Goal: Transaction & Acquisition: Purchase product/service

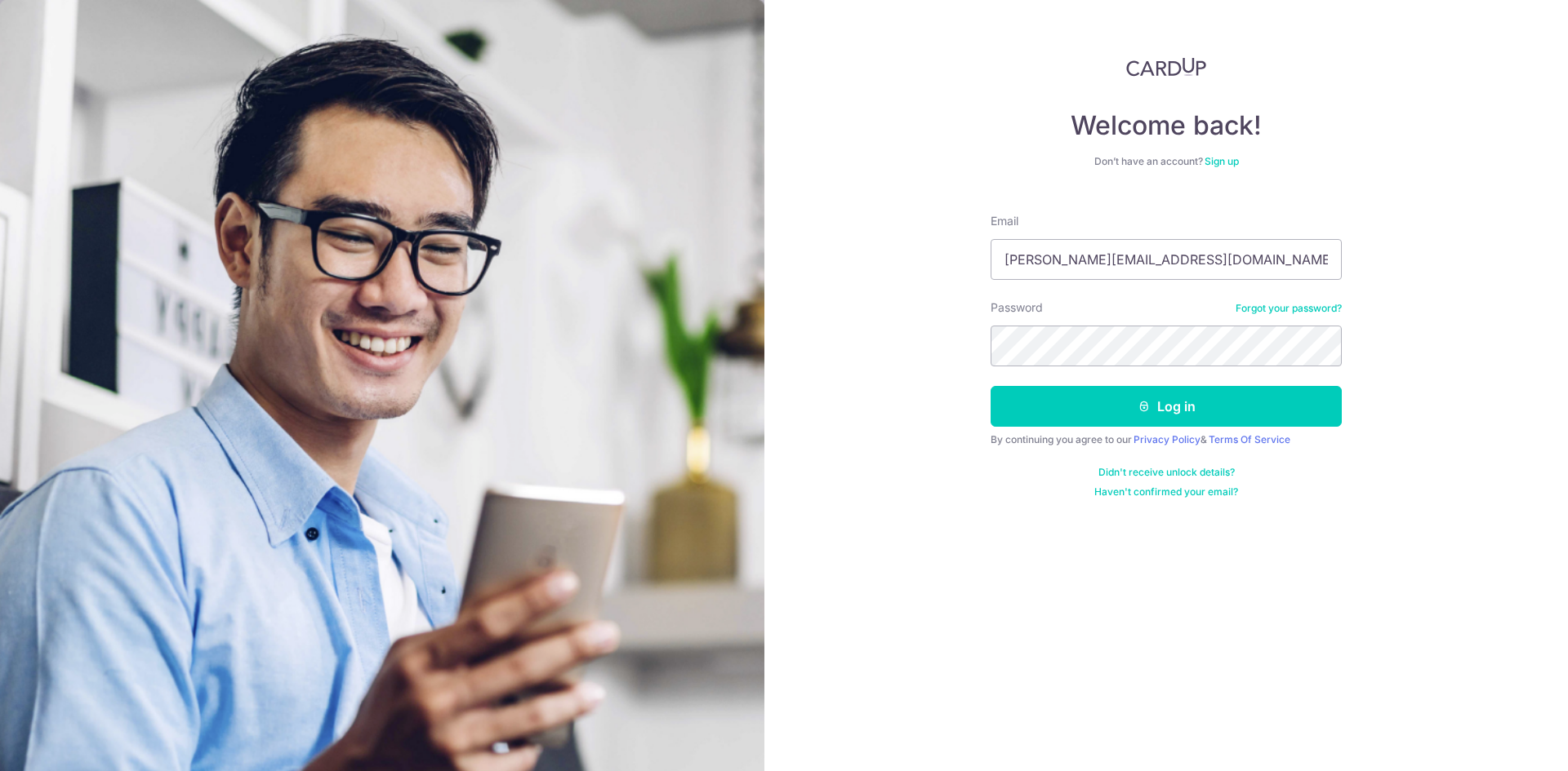
type input "alicia.sk.tan@gmail.com"
click at [1127, 400] on button "Log in" at bounding box center [1166, 407] width 351 height 41
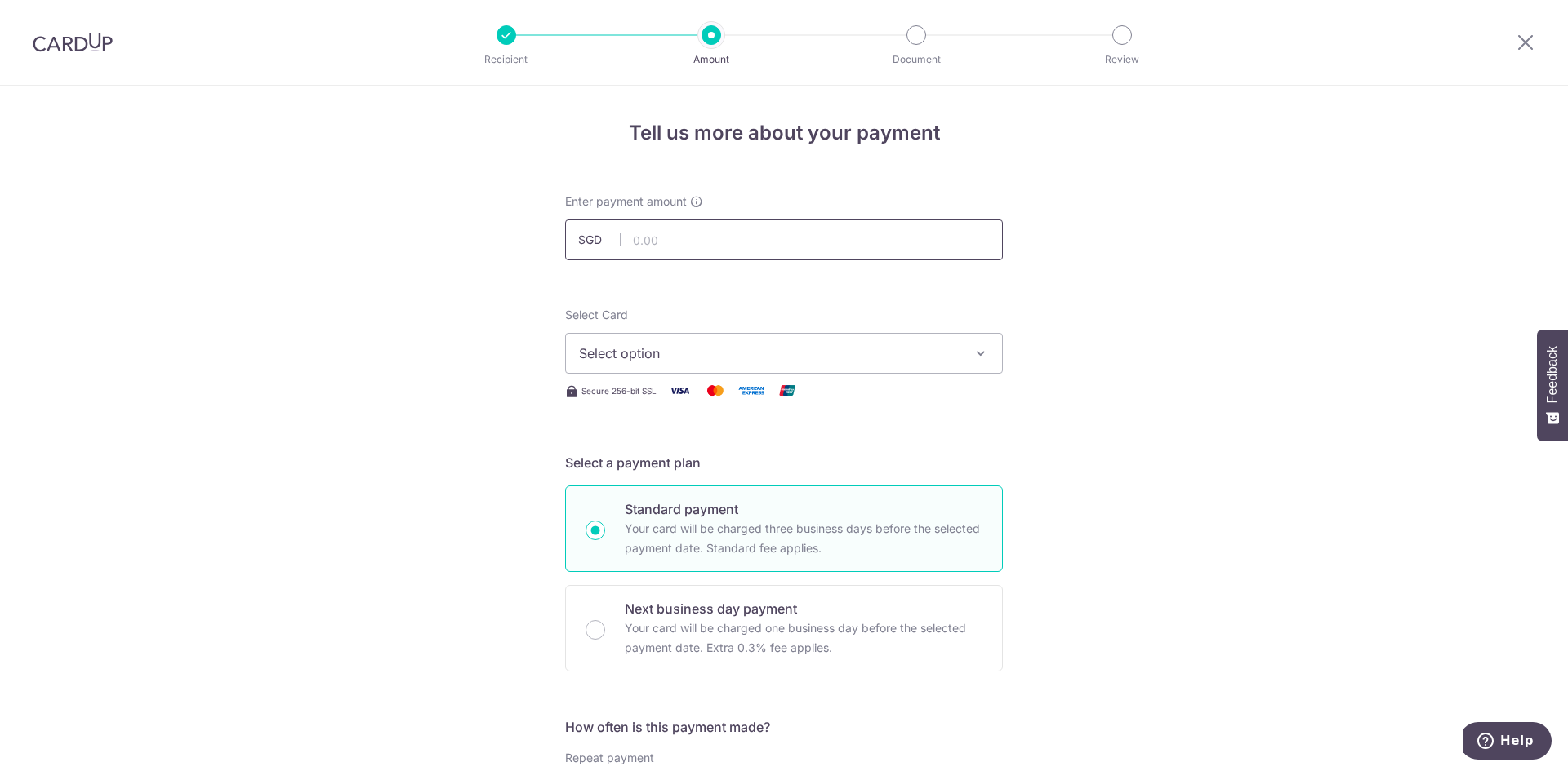
click at [632, 242] on input "text" at bounding box center [784, 240] width 438 height 41
type input "1,170.00"
click at [669, 351] on span "Select option" at bounding box center [769, 354] width 380 height 19
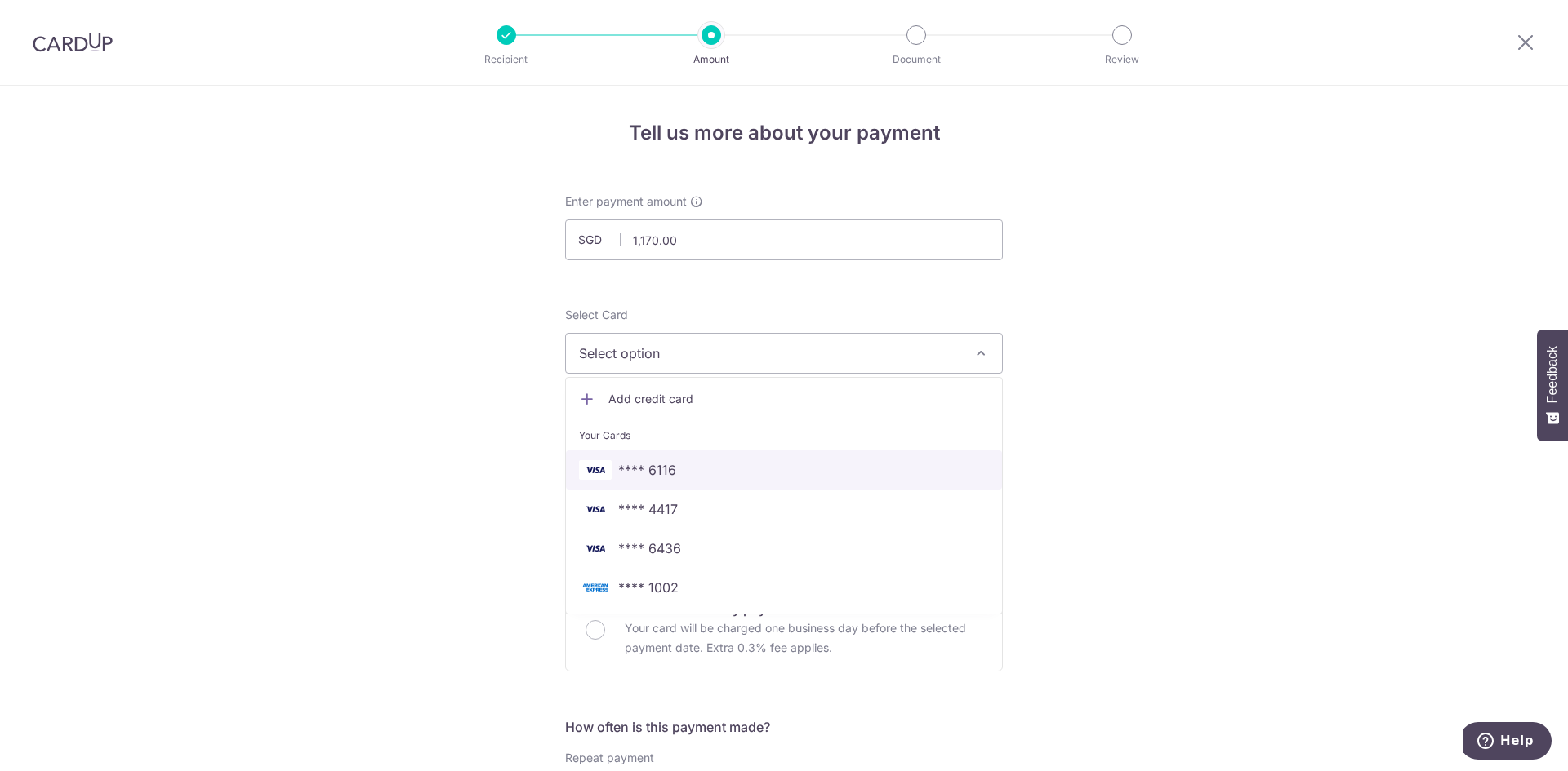
click at [685, 477] on span "**** 6116" at bounding box center [784, 470] width 409 height 19
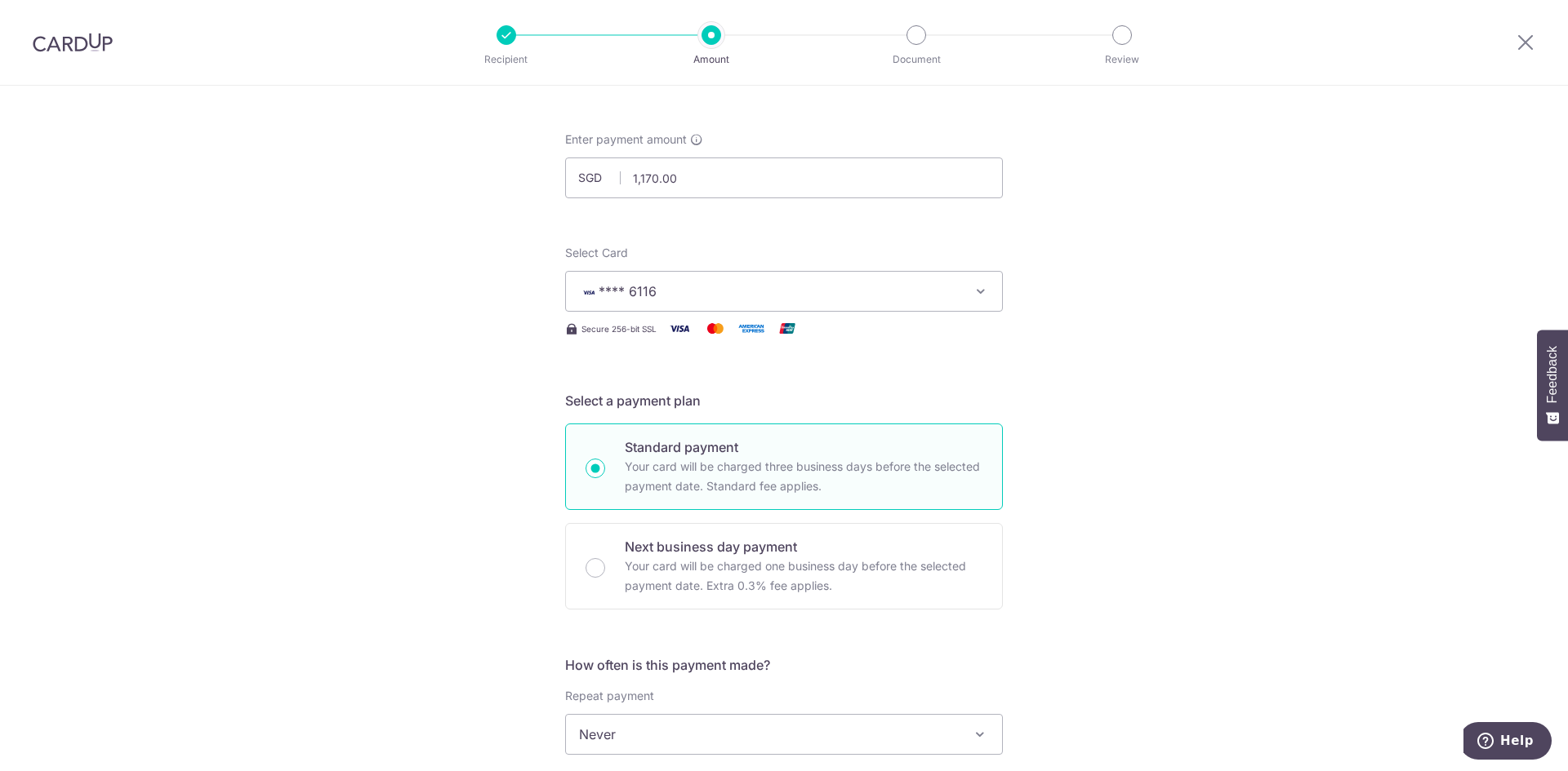
scroll to position [163, 0]
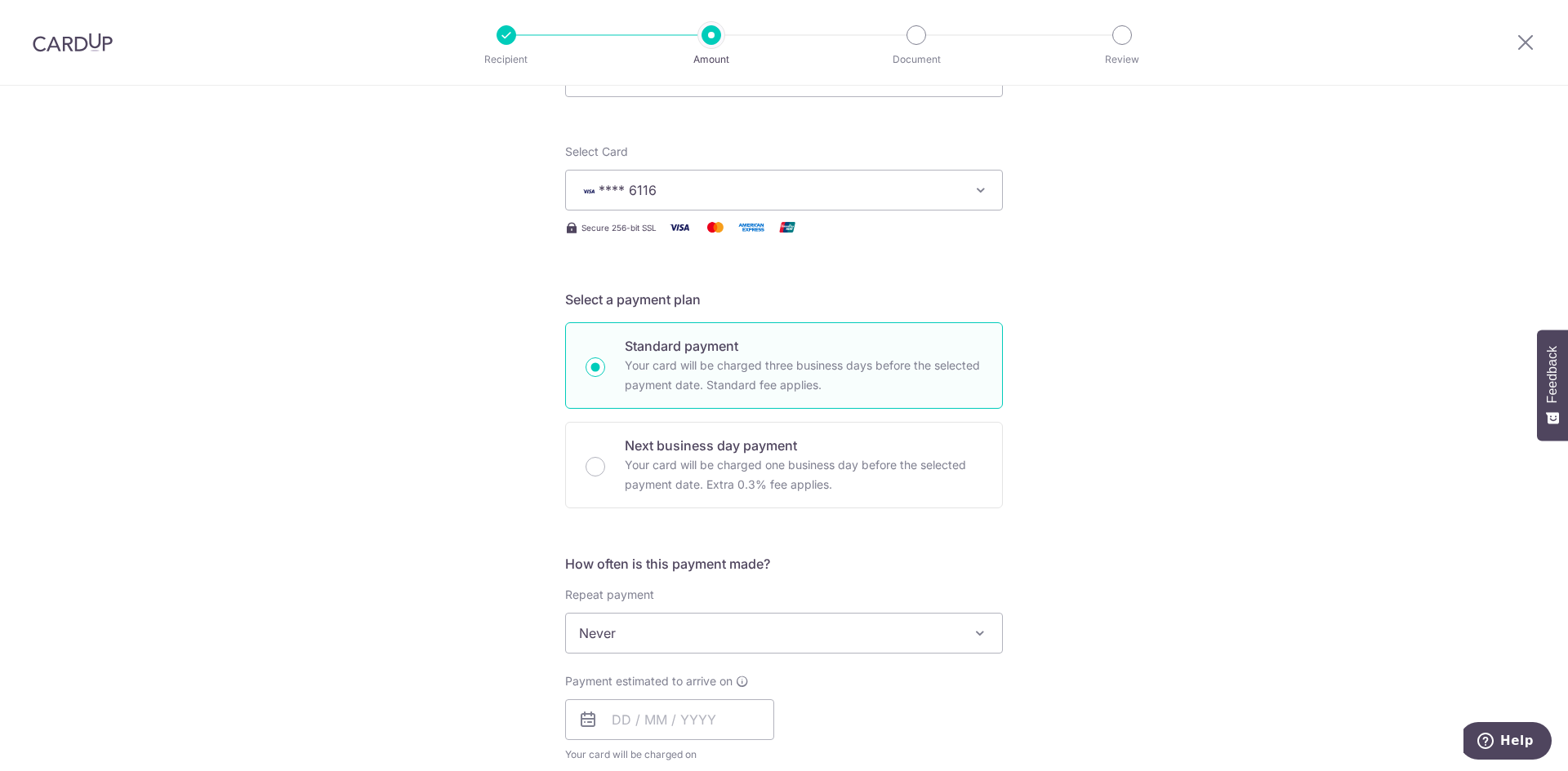
click at [736, 643] on span "Never" at bounding box center [784, 633] width 436 height 39
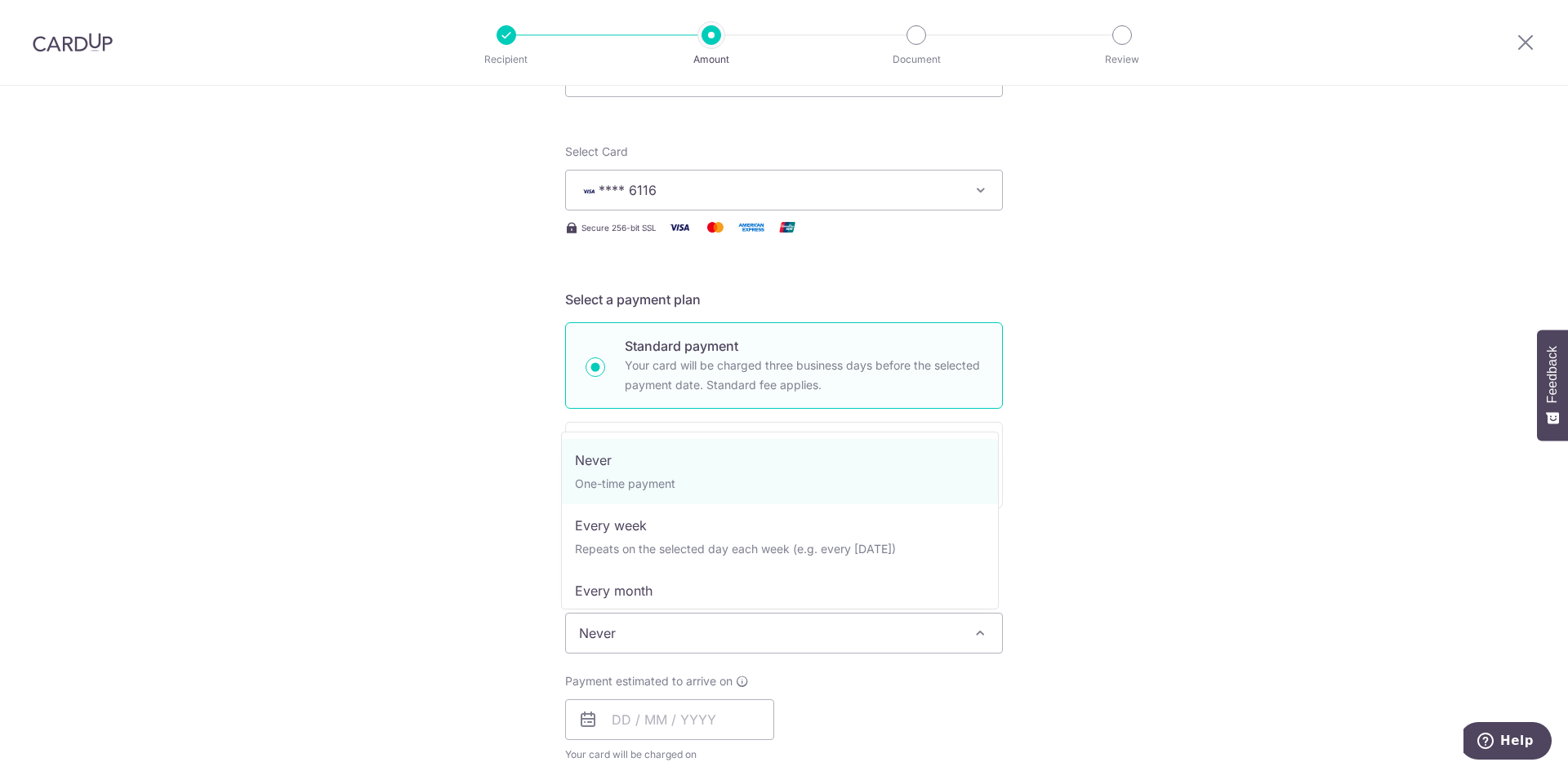
click at [1135, 585] on div "Tell us more about your payment Enter payment amount SGD 1,170.00 1170.00 Selec…" at bounding box center [784, 661] width 1568 height 1477
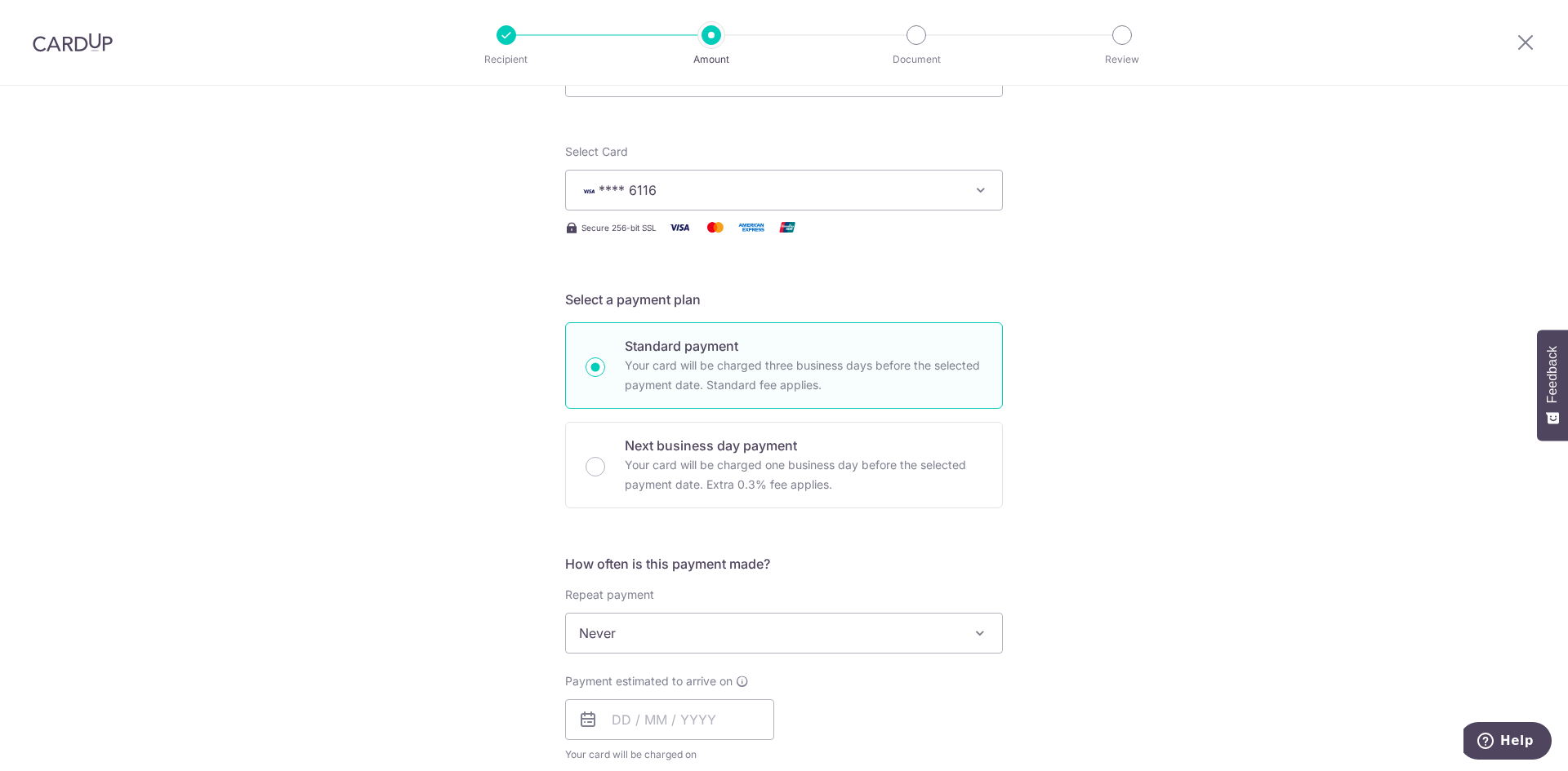
scroll to position [408, 0]
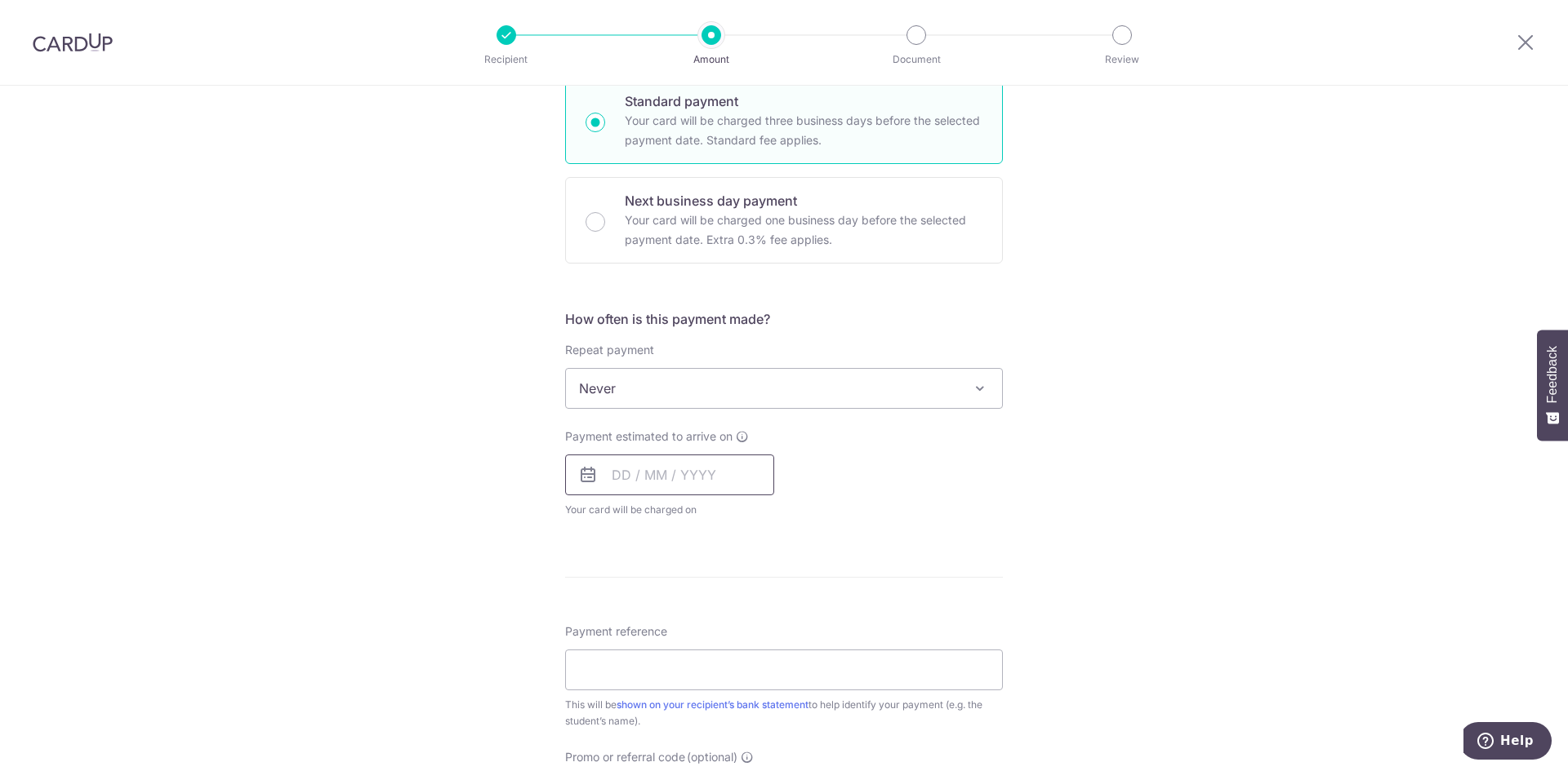
click at [612, 462] on input "text" at bounding box center [669, 475] width 209 height 41
click at [693, 621] on link "8" at bounding box center [696, 624] width 26 height 26
type input "08/10/2025"
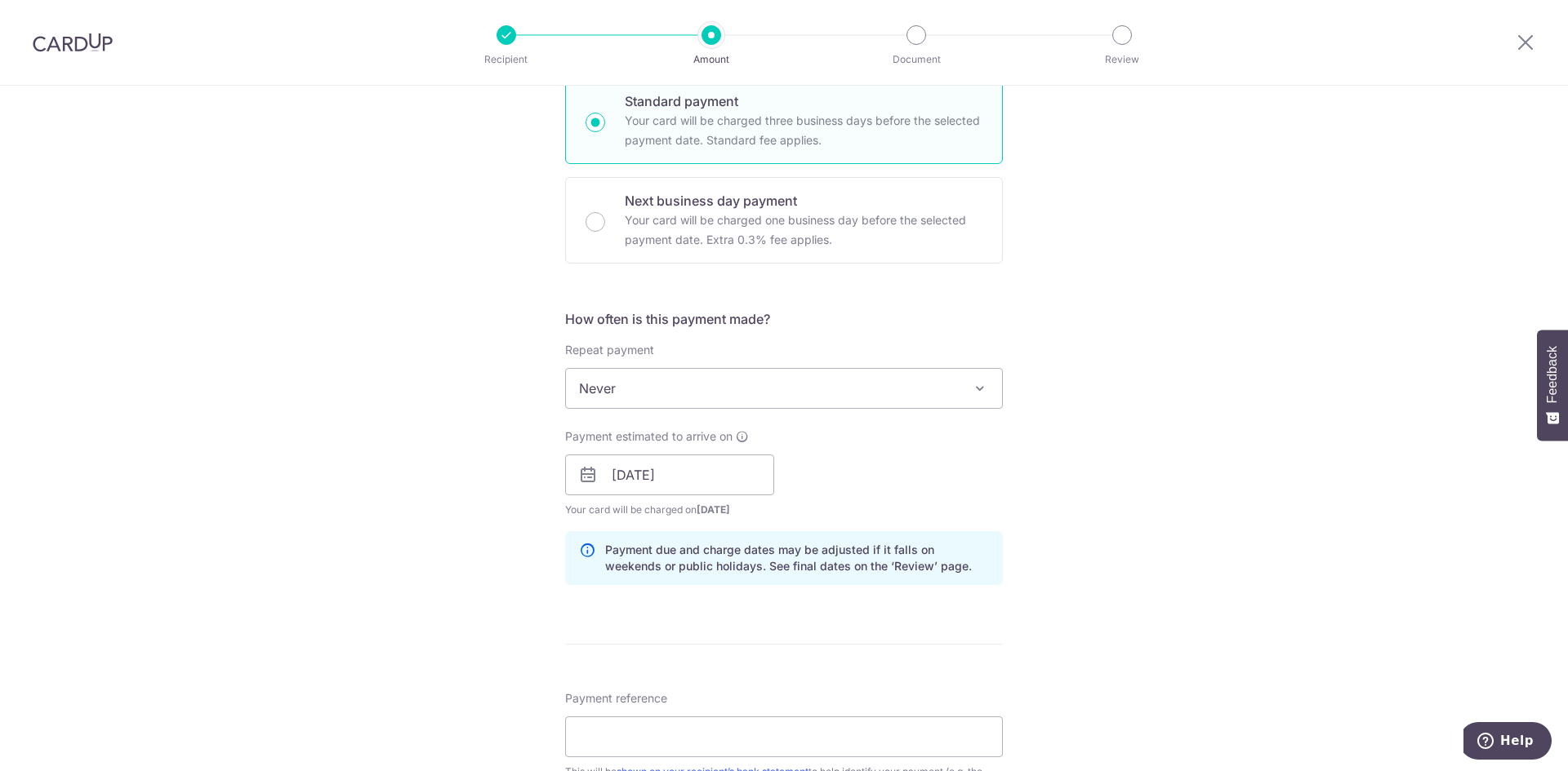
click at [1117, 533] on div "Tell us more about your payment Enter payment amount SGD 1,170.00 1170.00 Selec…" at bounding box center [784, 450] width 1568 height 1544
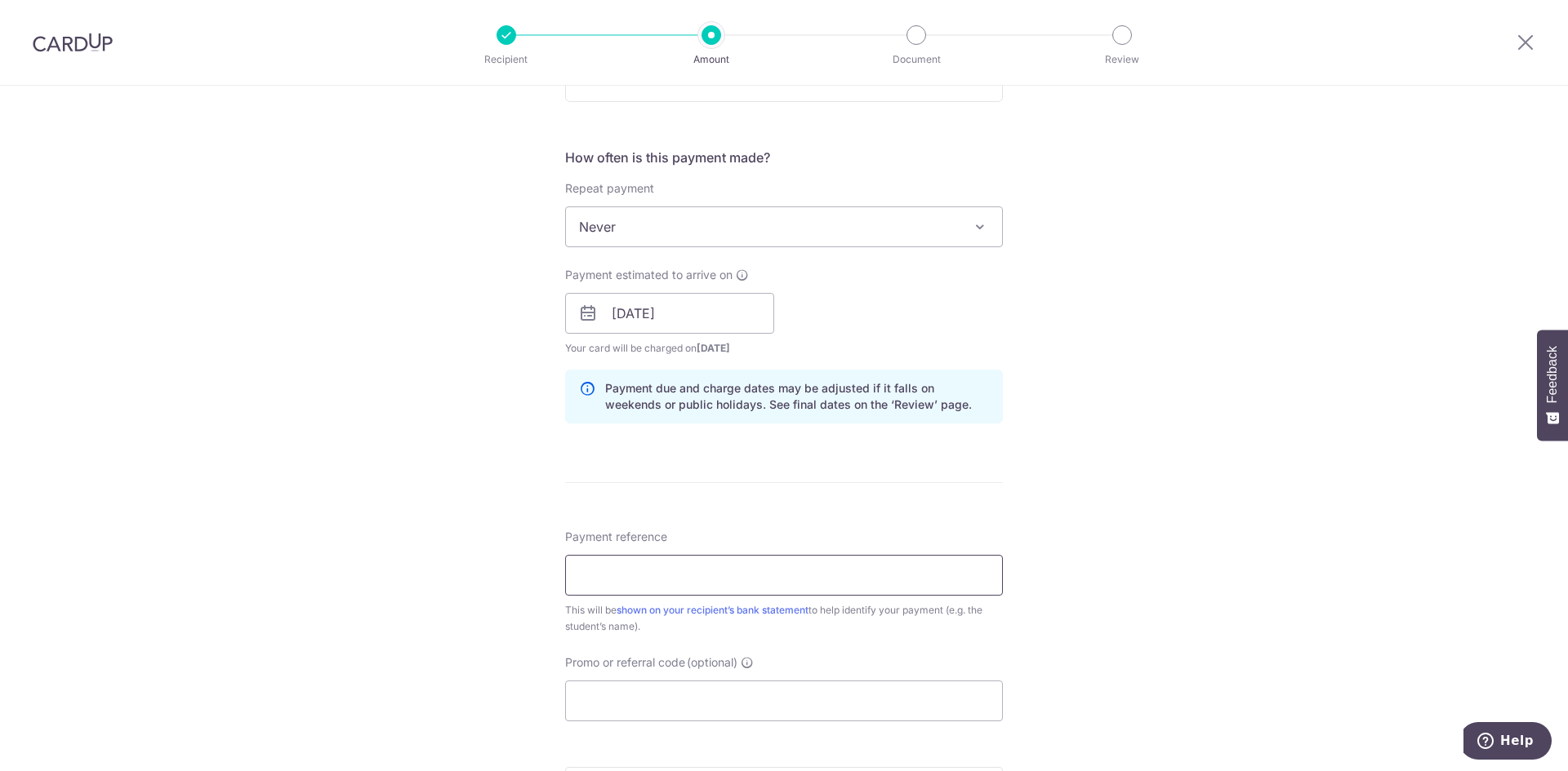
scroll to position [572, 0]
click at [737, 580] on input "Payment reference" at bounding box center [784, 573] width 438 height 41
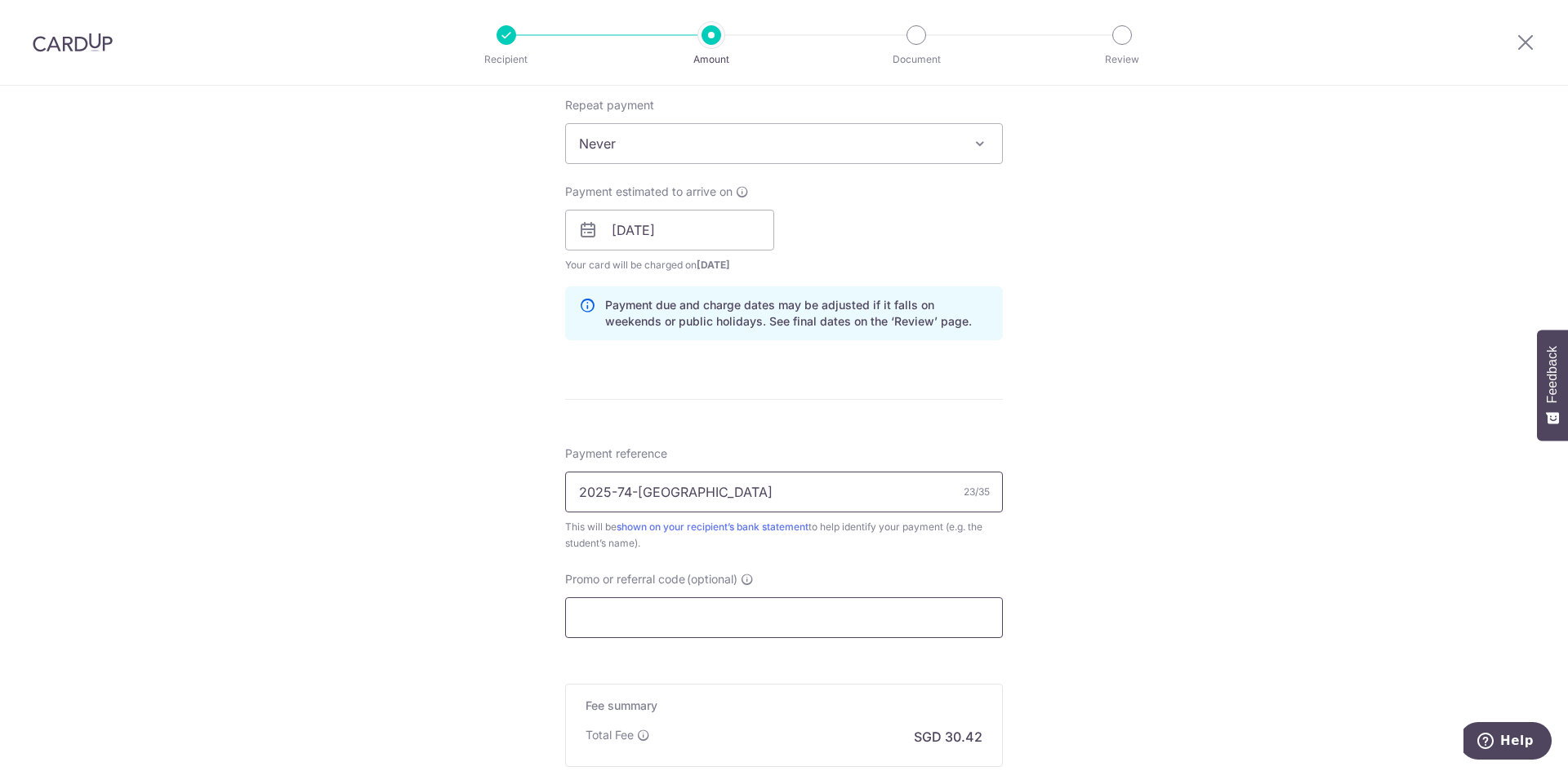
type input "2025-74-elisejoellechua"
click at [702, 603] on input "Promo or referral code (optional)" at bounding box center [784, 618] width 438 height 41
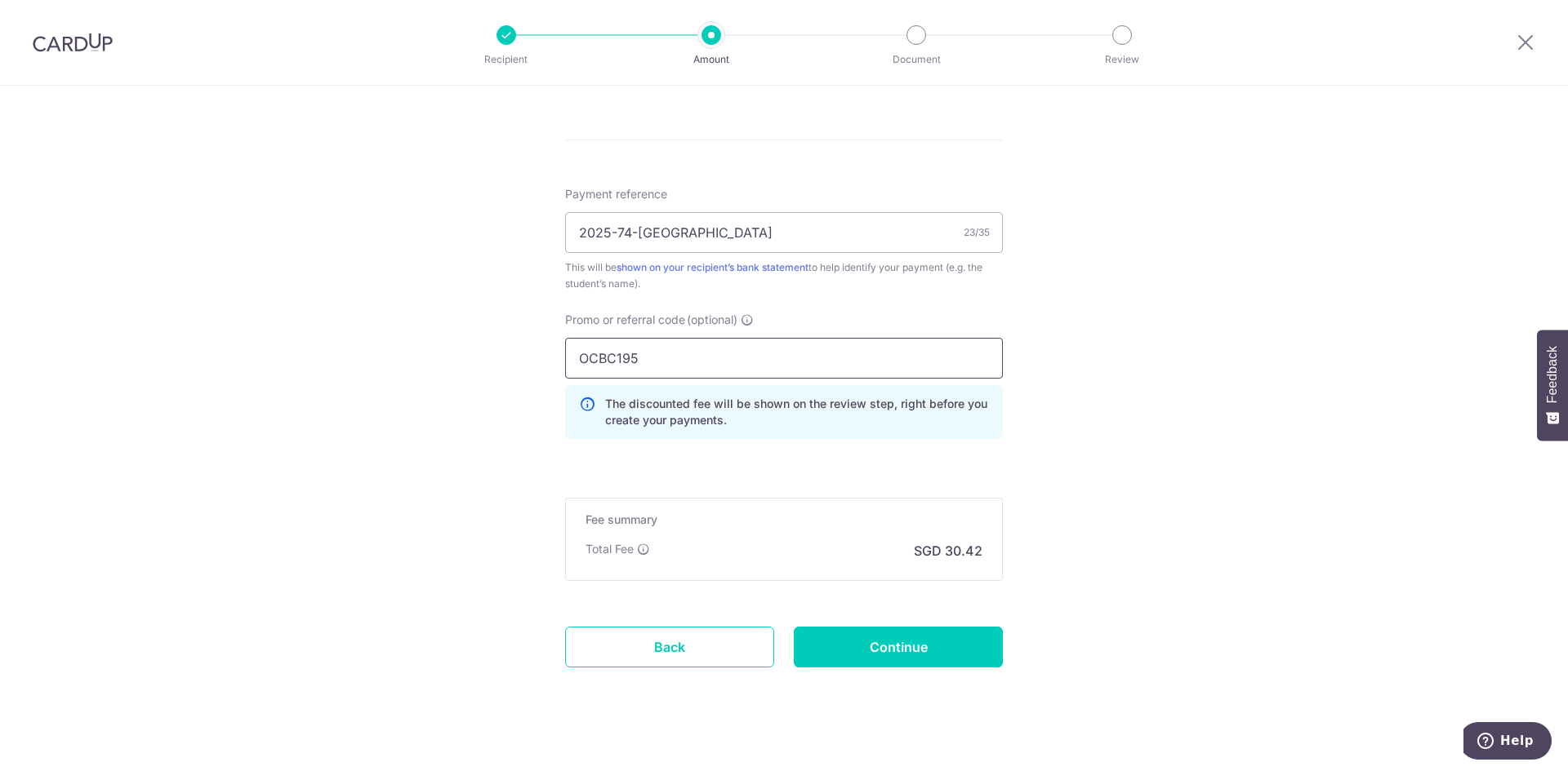
scroll to position [932, 0]
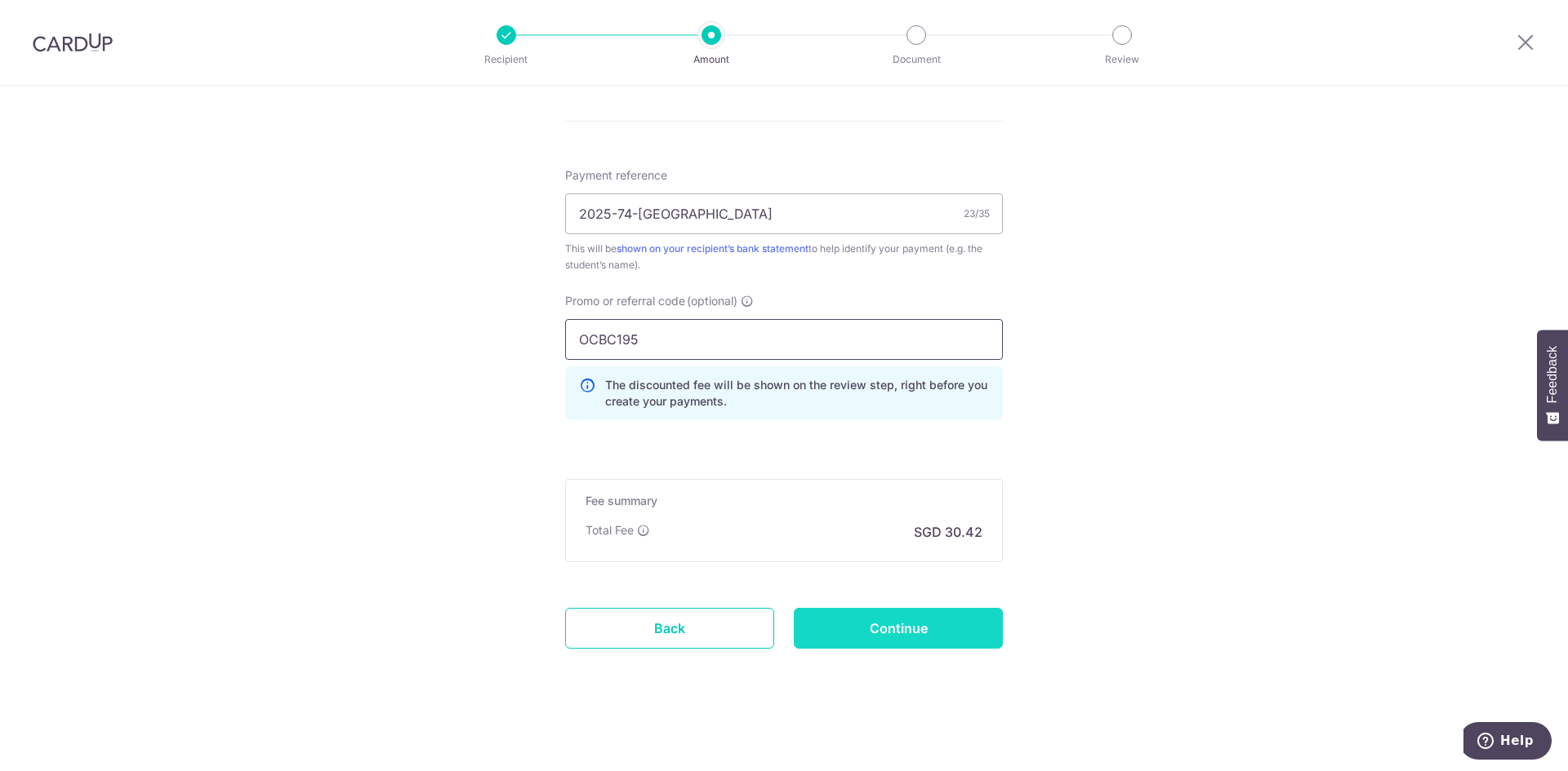
type input "OCBC195"
click at [880, 630] on input "Continue" at bounding box center [897, 628] width 209 height 41
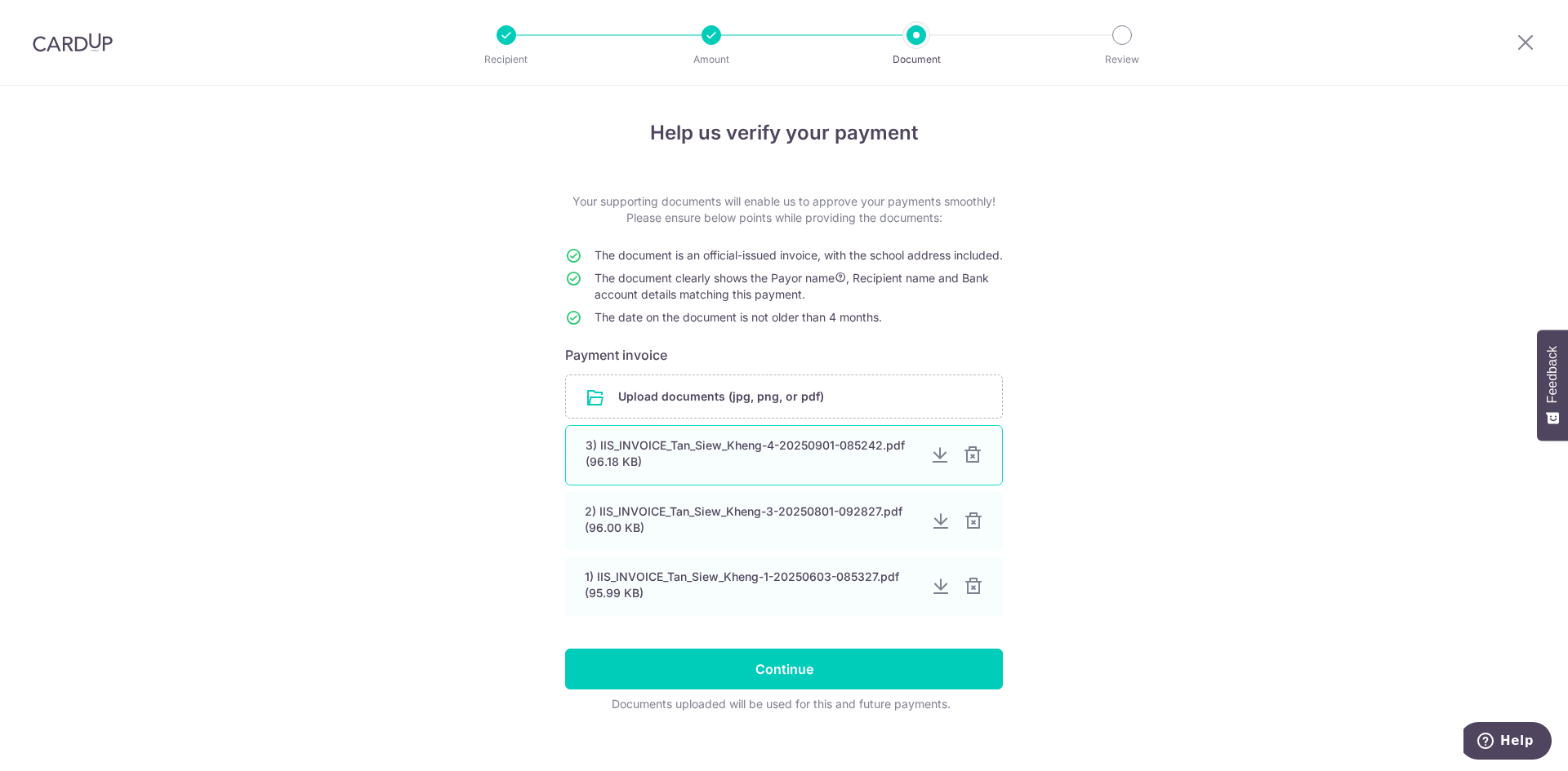
click at [970, 465] on div at bounding box center [972, 455] width 19 height 19
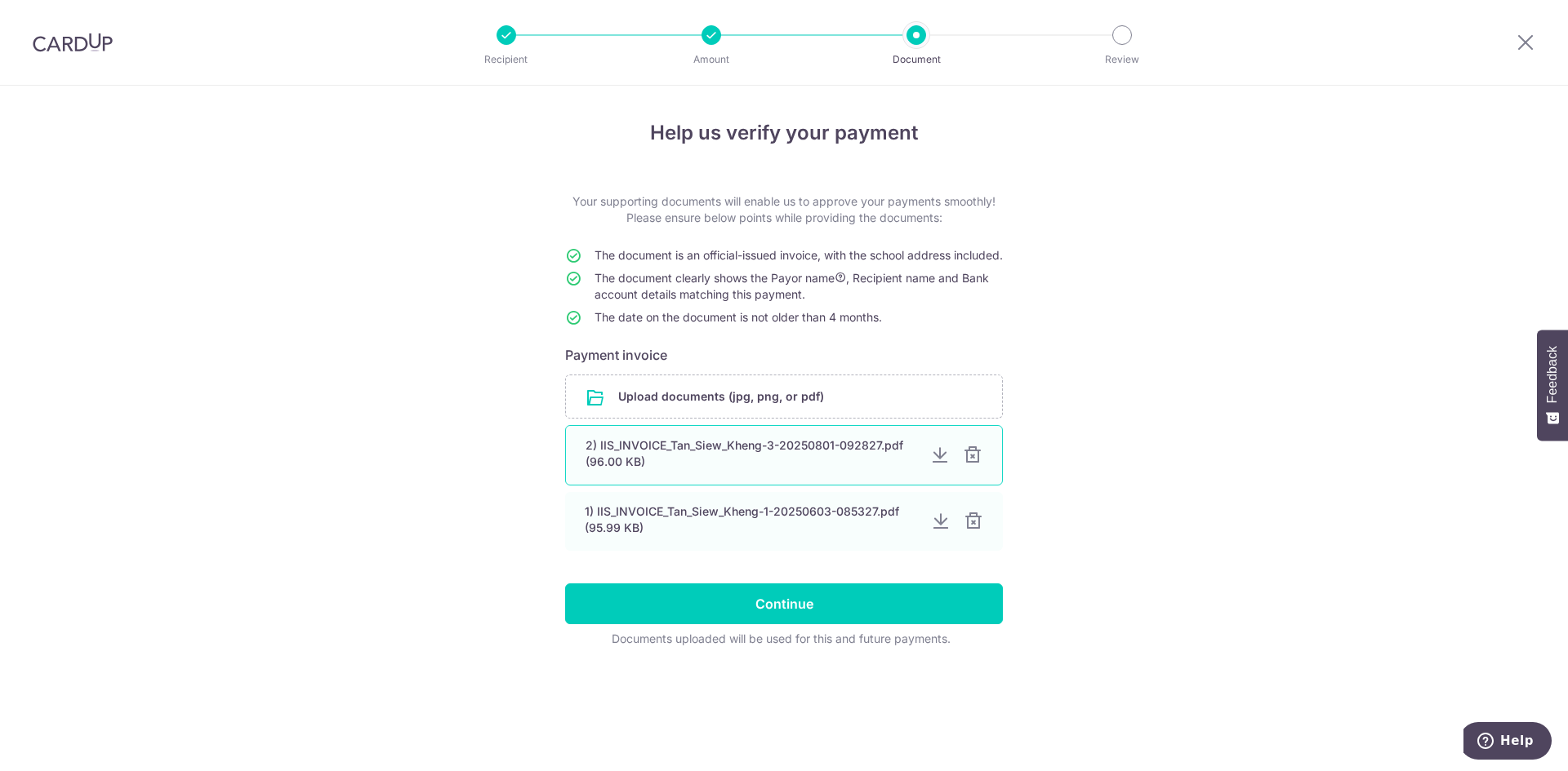
click at [974, 465] on div at bounding box center [972, 455] width 19 height 19
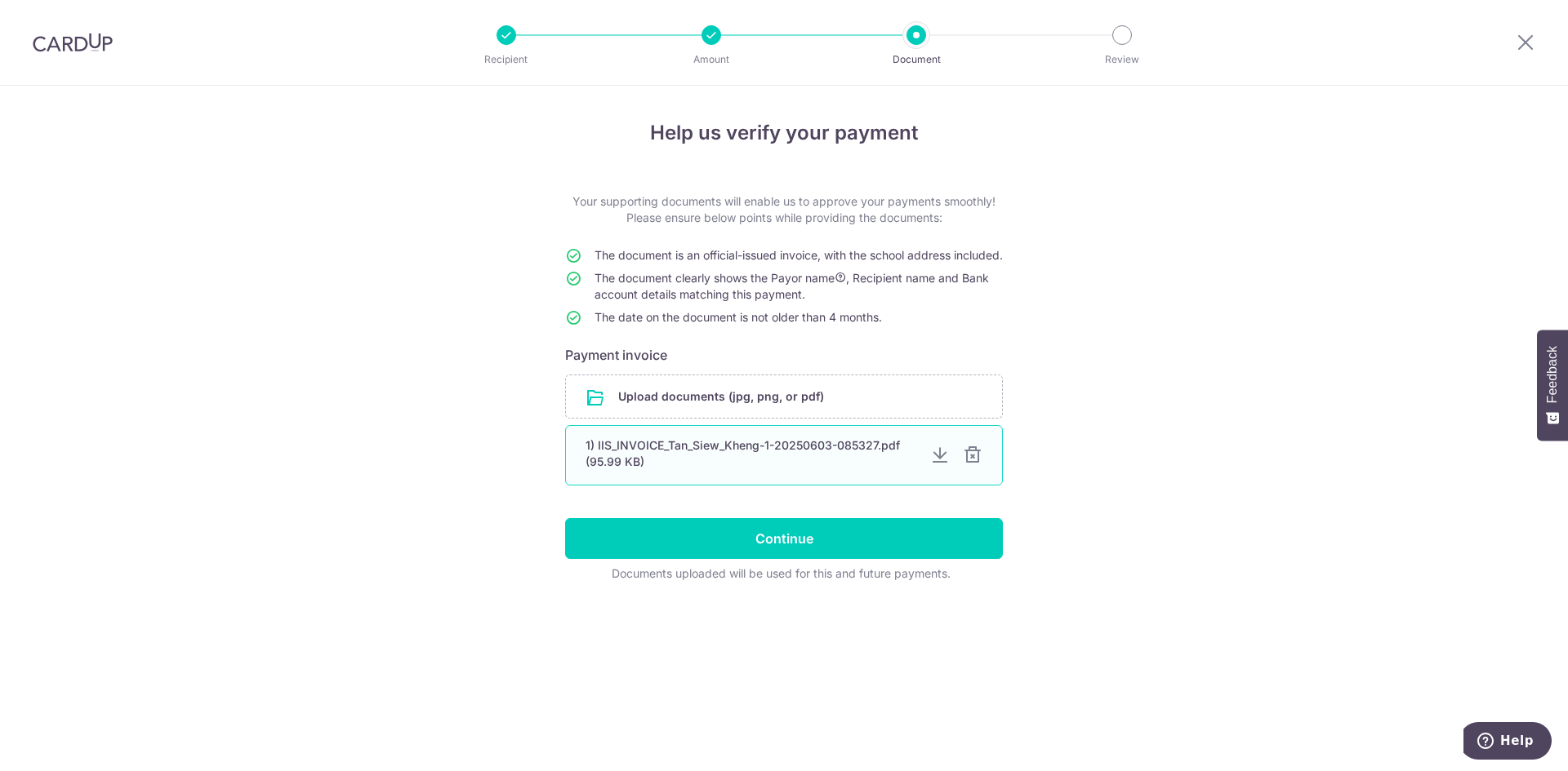
click at [976, 465] on div at bounding box center [972, 455] width 19 height 19
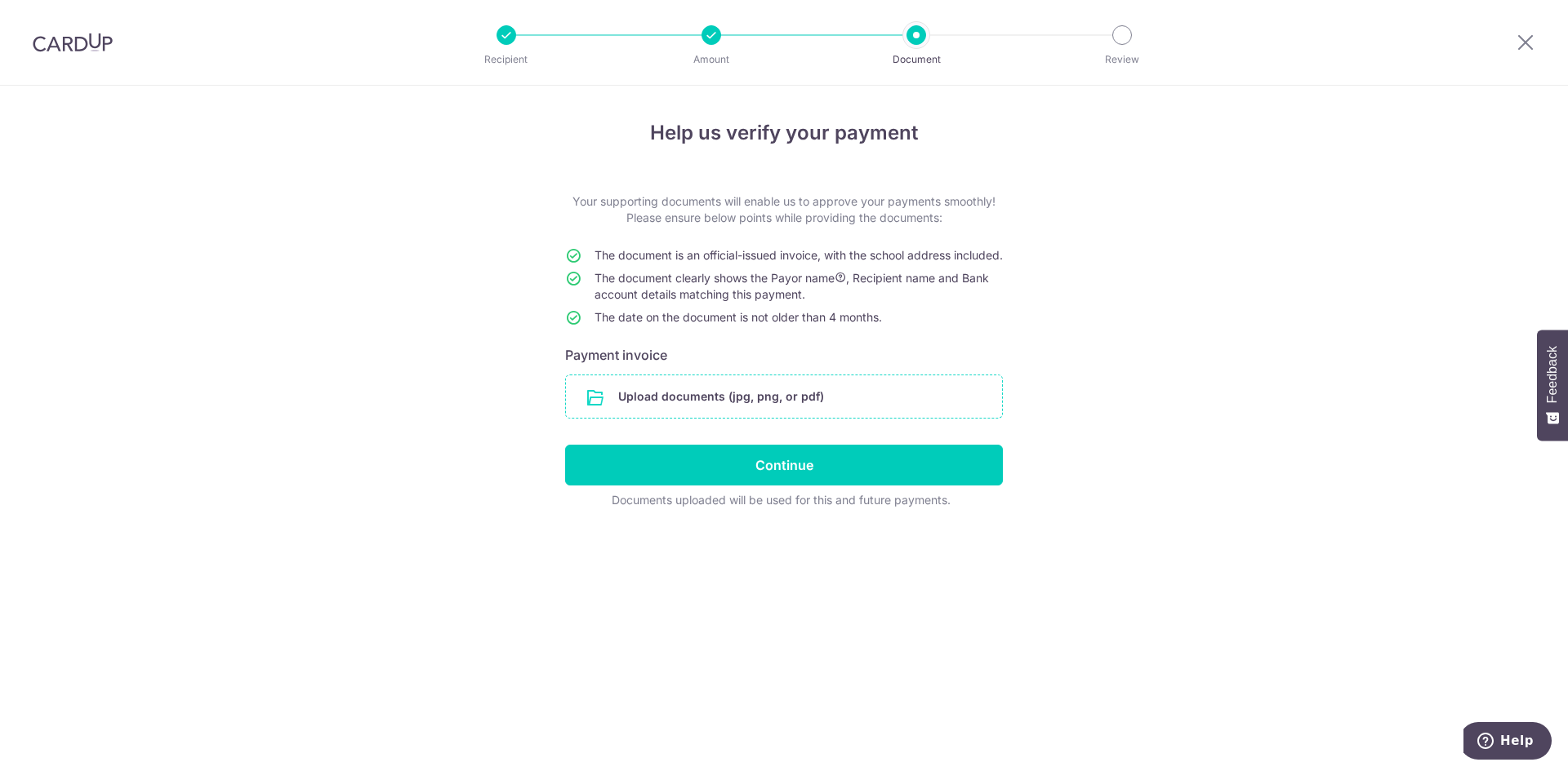
click at [697, 391] on div "Upload documents (jpg, png, or pdf)" at bounding box center [784, 397] width 438 height 44
click at [661, 418] on input "file" at bounding box center [784, 397] width 436 height 42
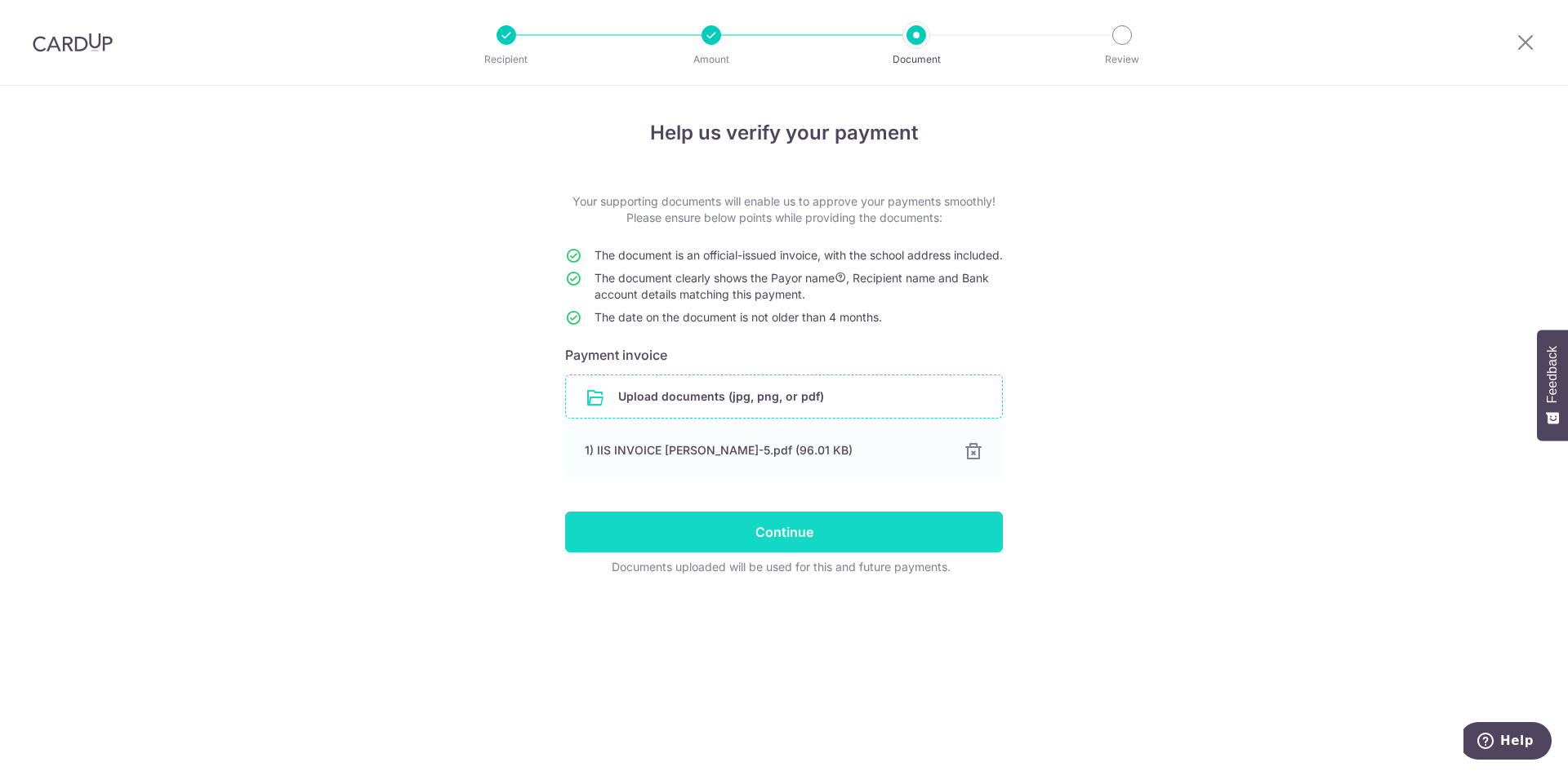
click at [709, 541] on input "Continue" at bounding box center [784, 532] width 438 height 41
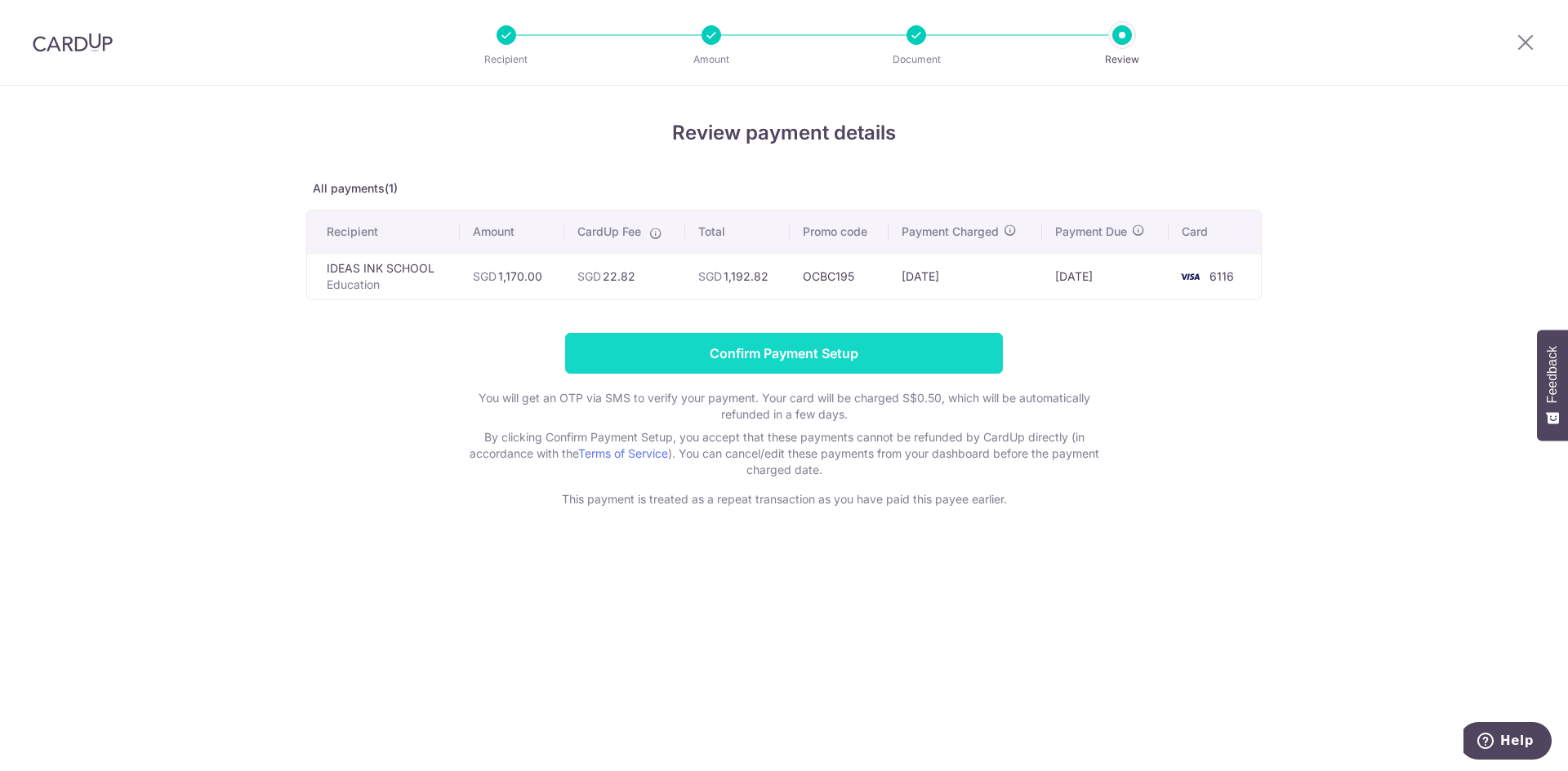
click at [722, 355] on input "Confirm Payment Setup" at bounding box center [784, 354] width 438 height 41
